Goal: Information Seeking & Learning: Learn about a topic

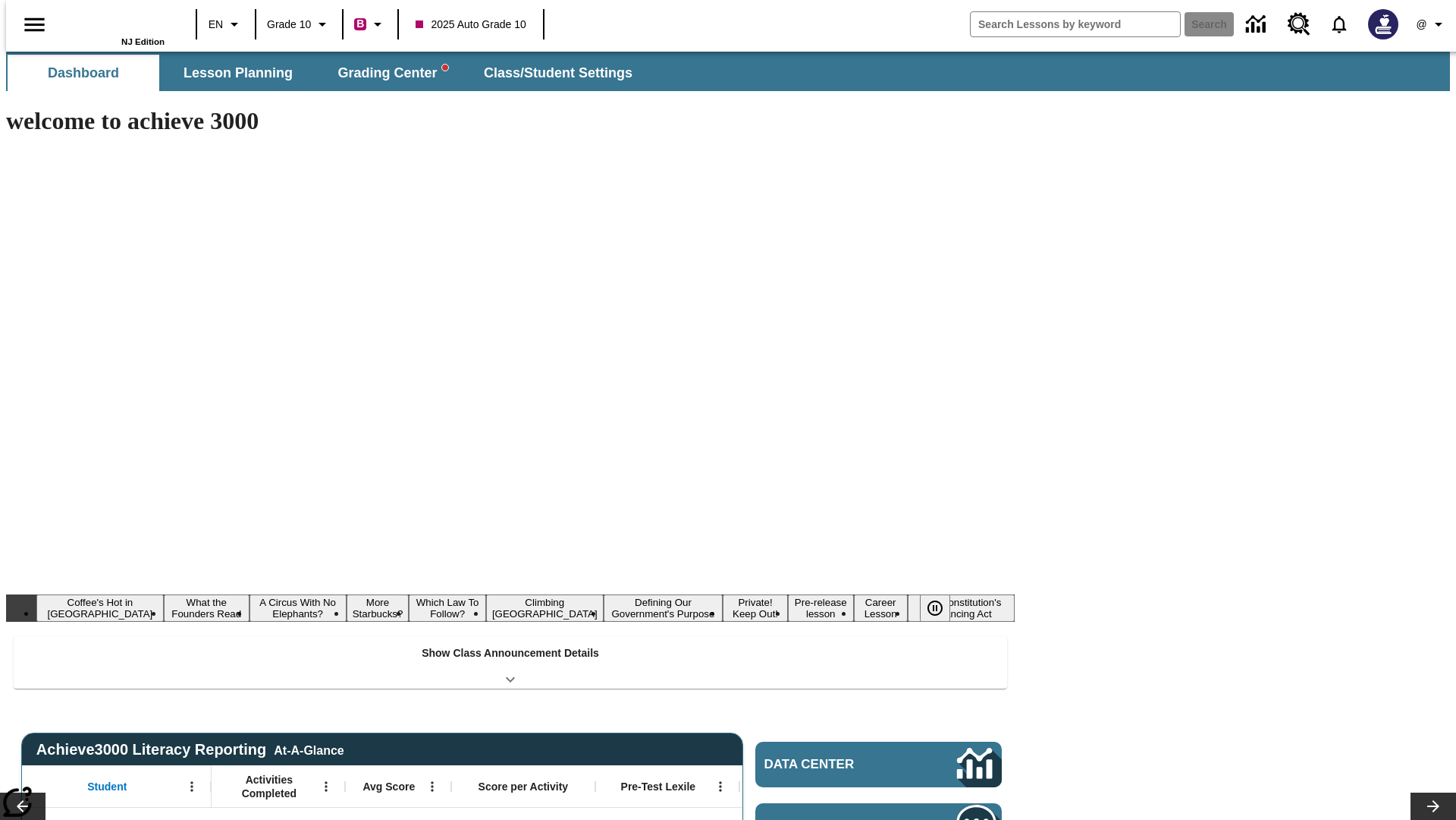
type input "-1"
click at [232, 73] on span "Lesson Planning" at bounding box center [238, 73] width 109 height 17
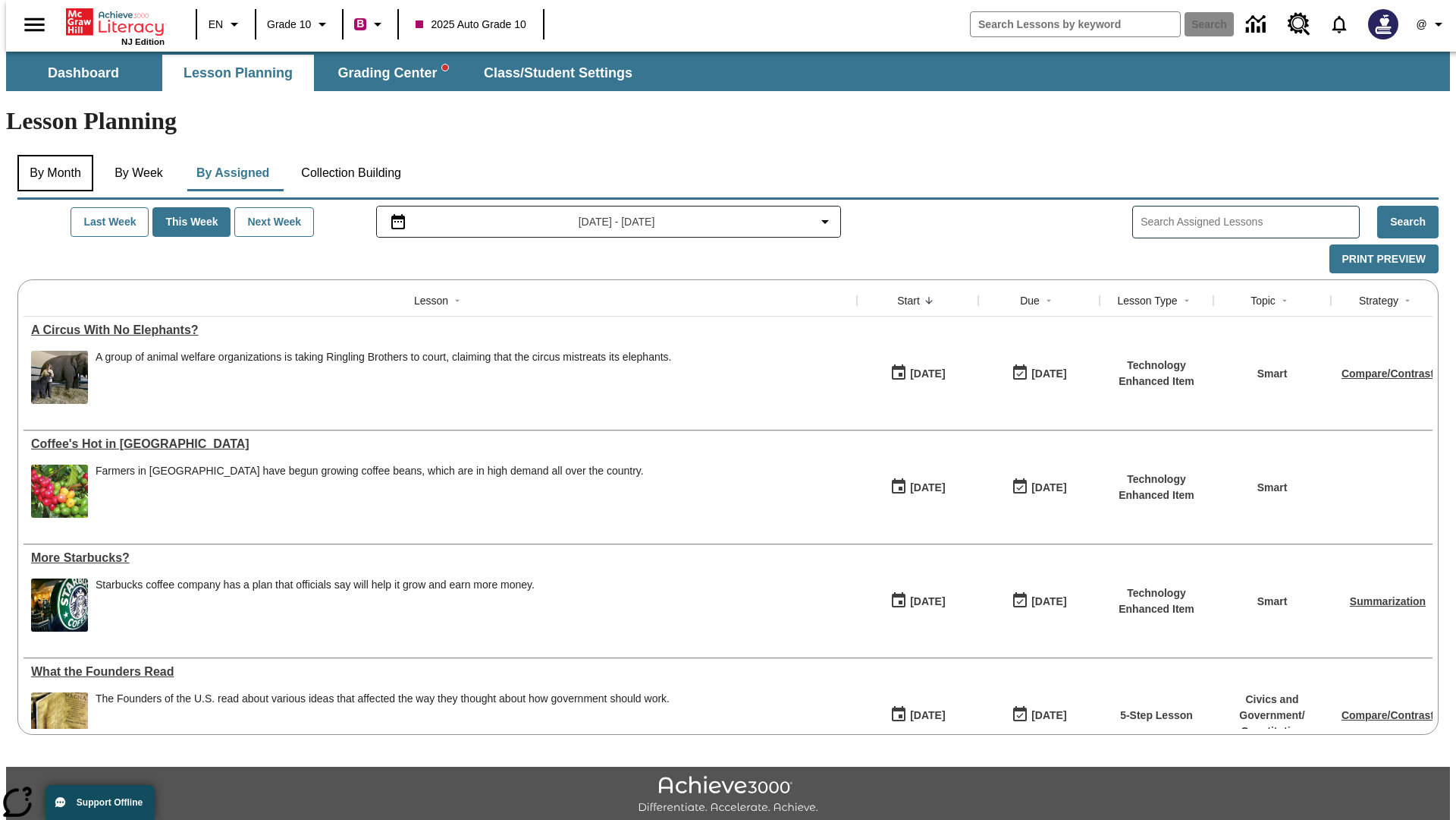
click at [51, 155] on button "By Month" at bounding box center [55, 173] width 76 height 36
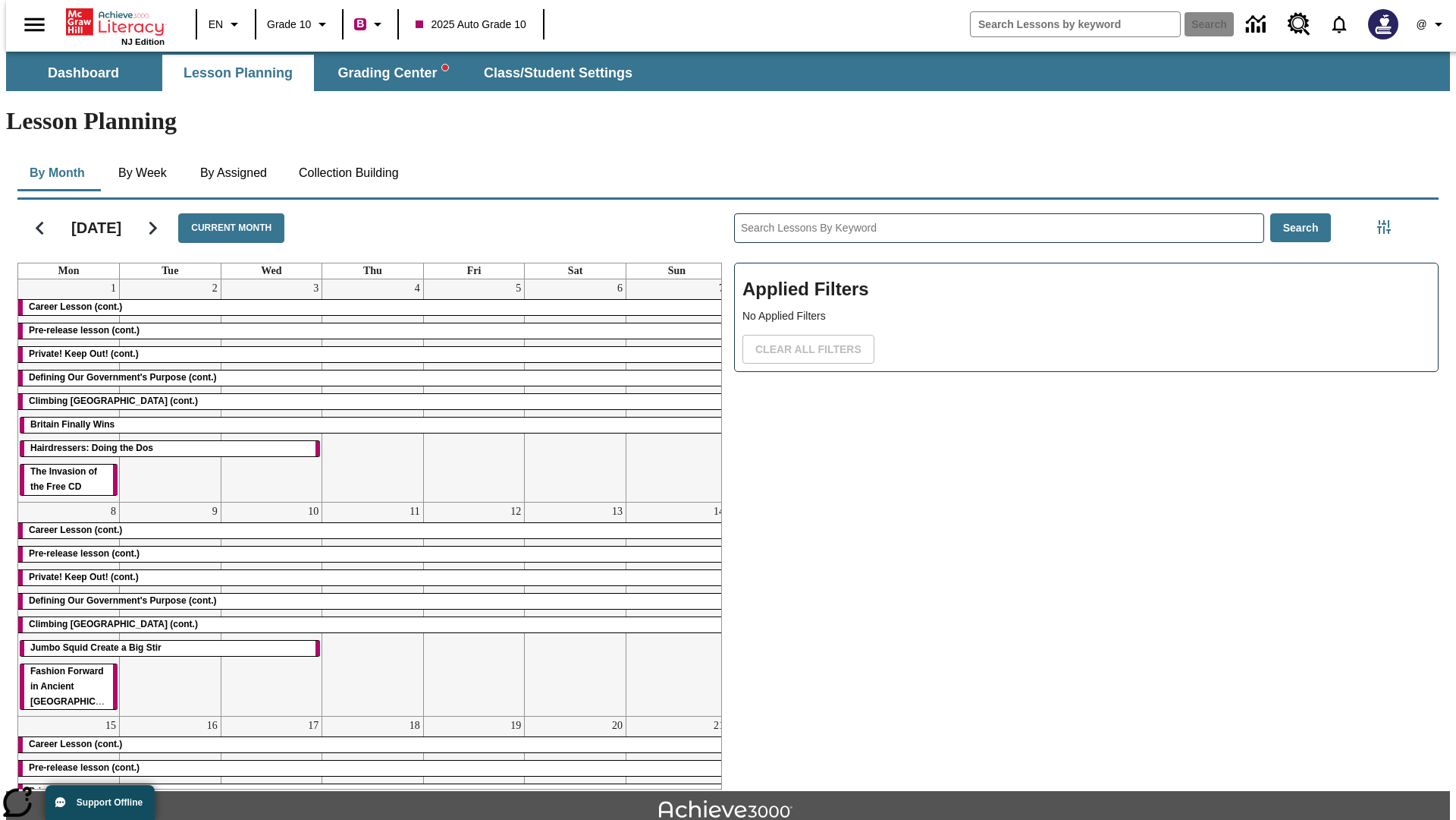
click at [366, 300] on div "Career Lesson (cont.)" at bounding box center [372, 307] width 710 height 15
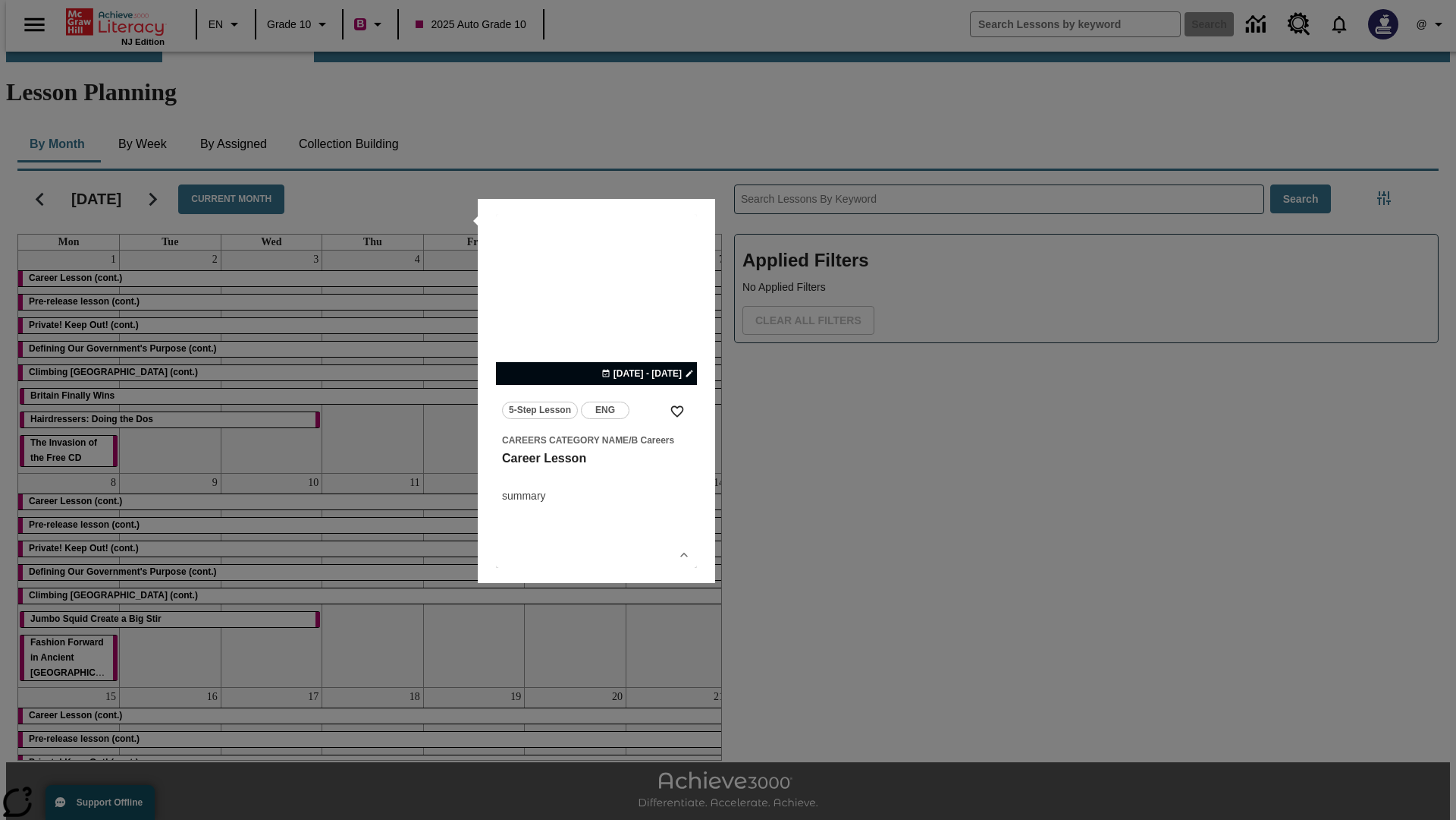
scroll to position [33, 0]
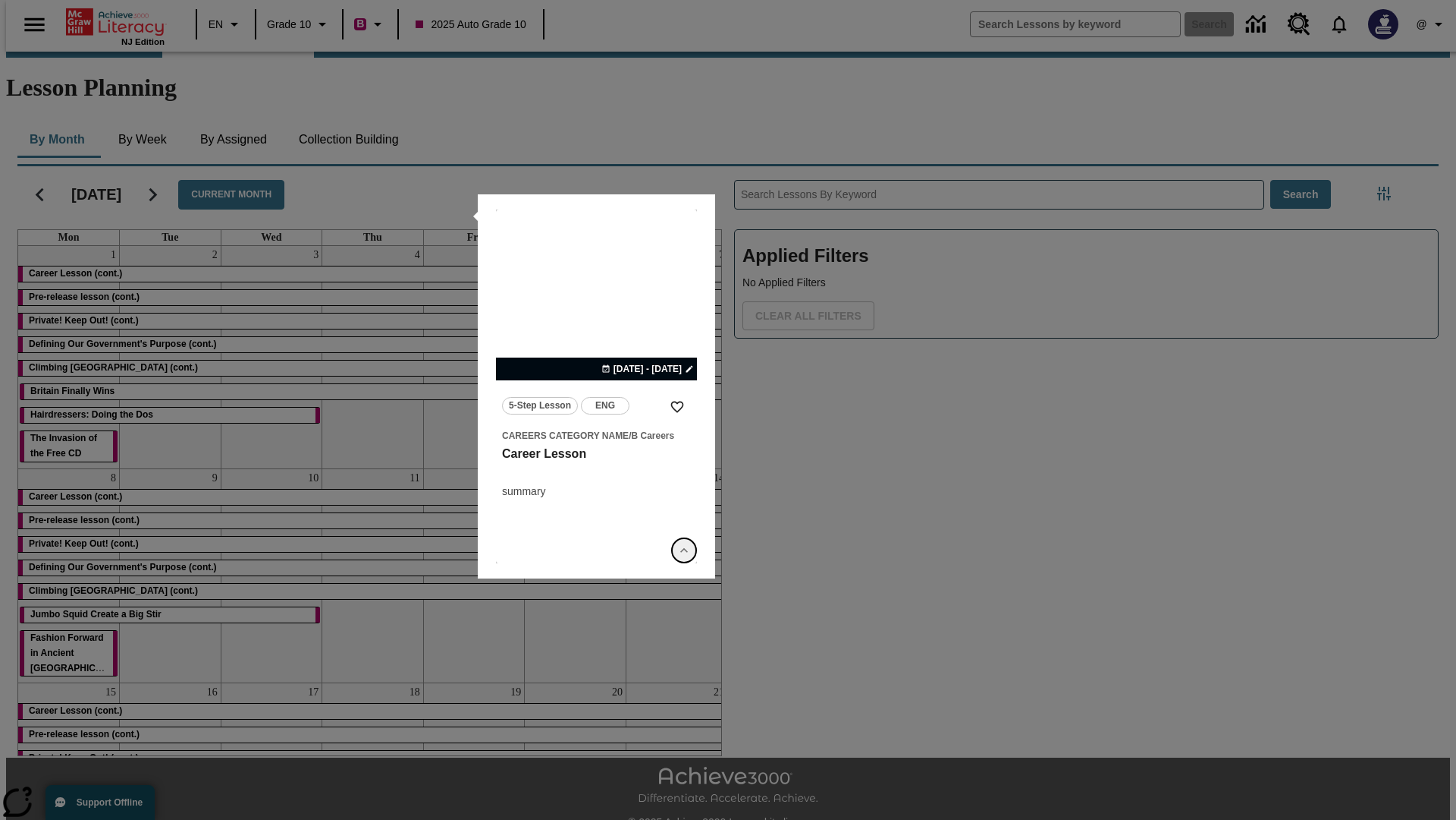
click at [684, 550] on icon "Show Details" at bounding box center [684, 550] width 15 height 15
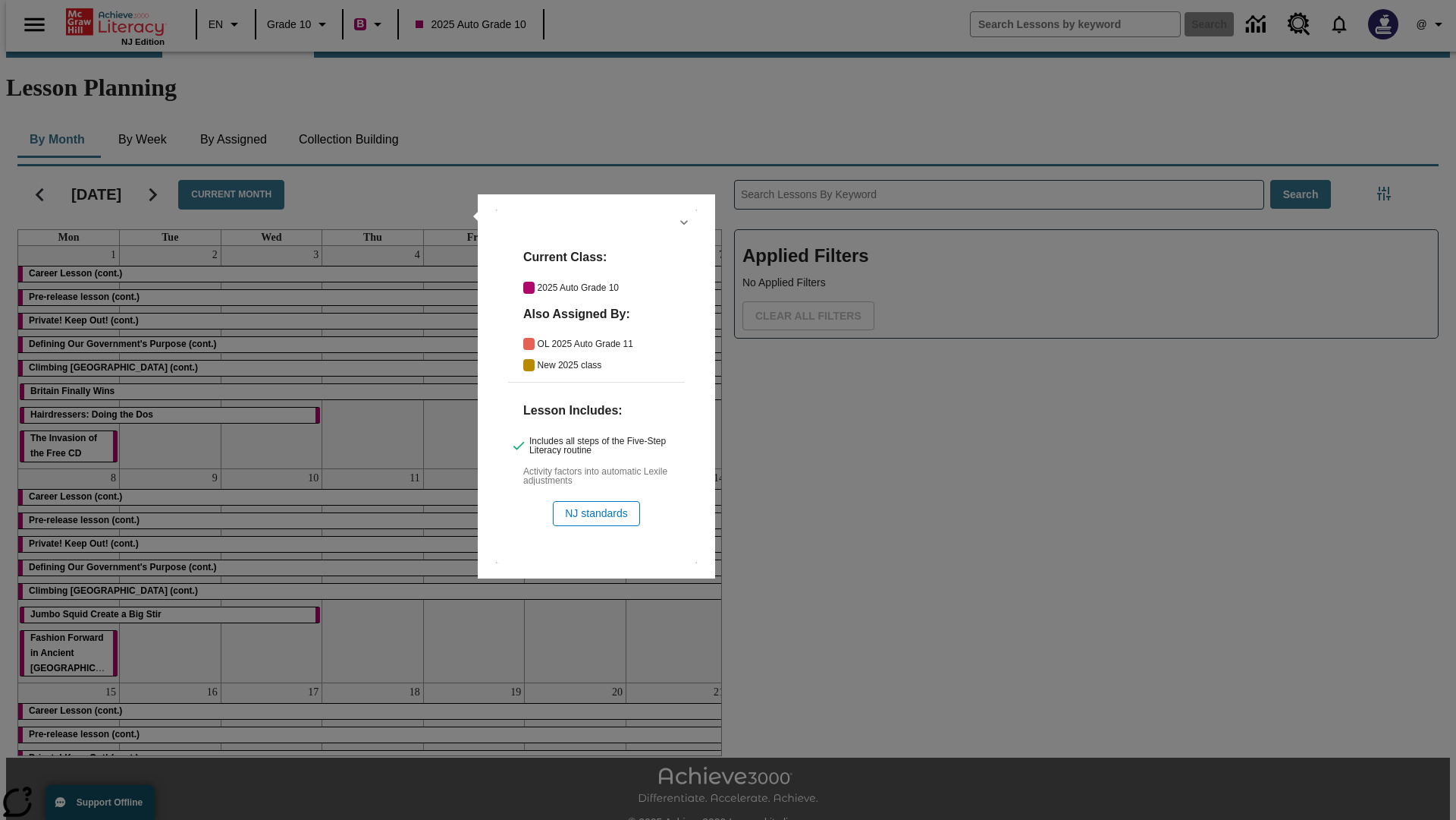
click at [684, 222] on icon "Hide Details" at bounding box center [684, 222] width 15 height 15
